Goal: Find specific page/section: Find specific page/section

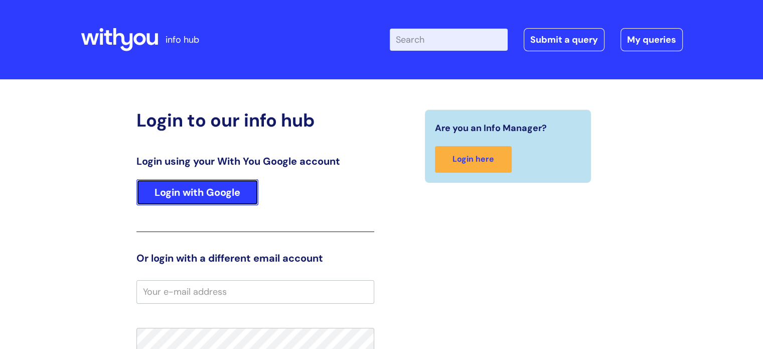
click at [177, 196] on link "Login with Google" at bounding box center [197, 192] width 122 height 26
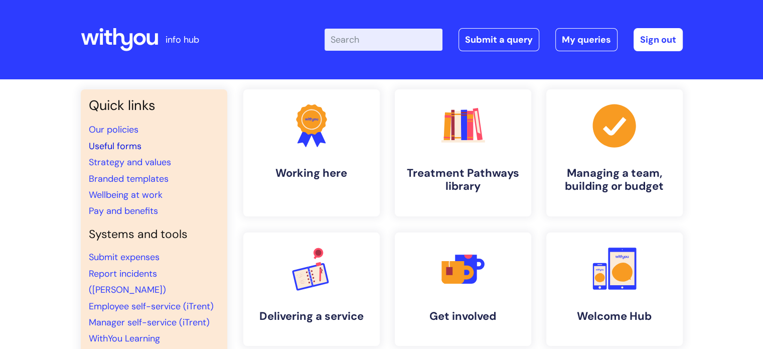
click at [124, 142] on link "Useful forms" at bounding box center [115, 146] width 53 height 12
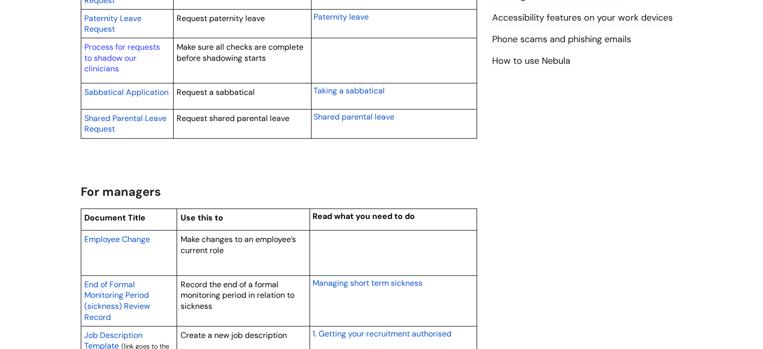
scroll to position [652, 0]
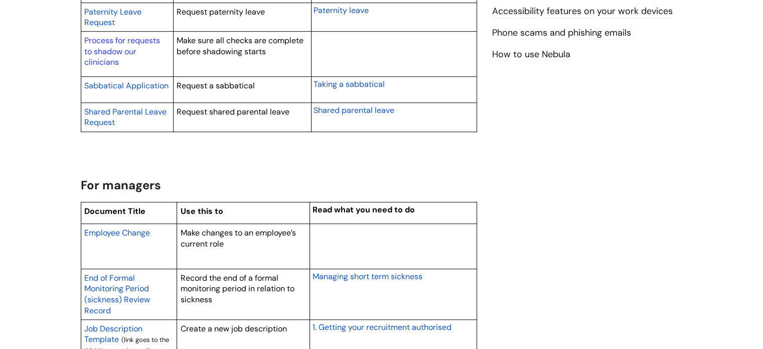
click at [132, 232] on span "Employee Change" at bounding box center [117, 232] width 66 height 11
